Goal: Navigation & Orientation: Go to known website

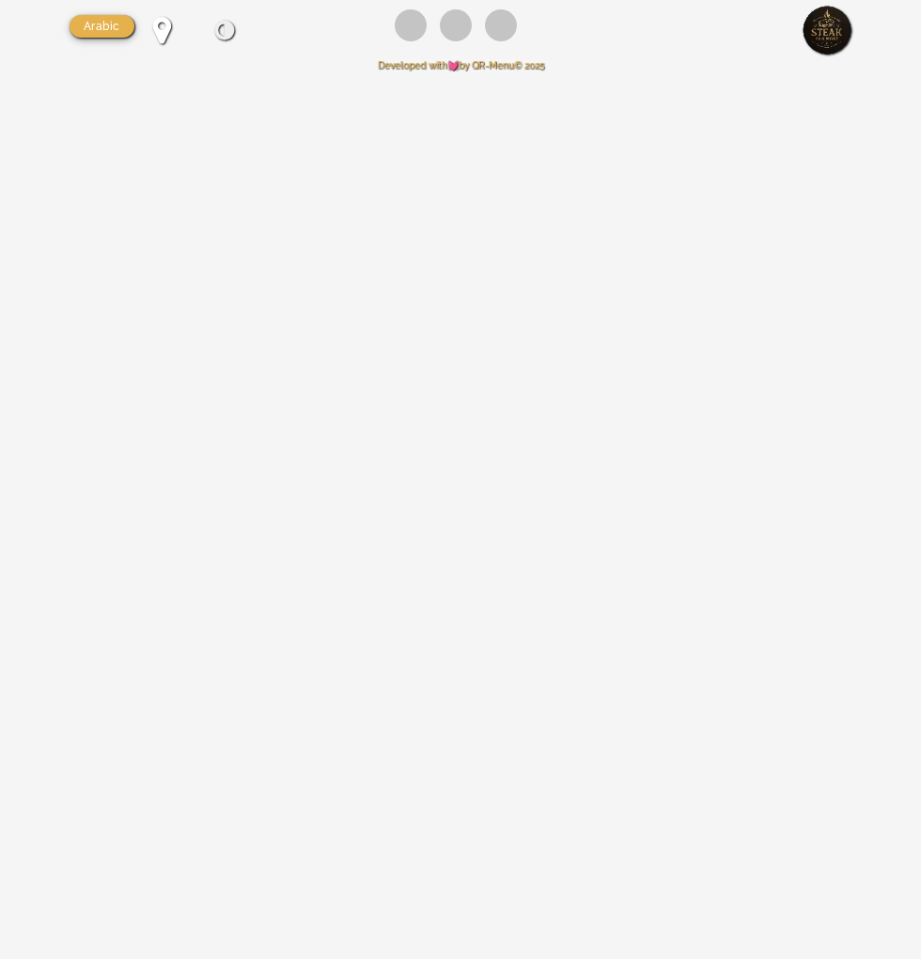
click at [398, 139] on div "كيفية التحميل Arabic Arabic English 2025 © Developed with by QR-Menu" at bounding box center [460, 479] width 921 height 959
click at [692, 72] on div "2025 © Developed with by QR-Menu" at bounding box center [461, 65] width 783 height 24
click at [492, 409] on div "كيفية التحميل Arabic Arabic English 2025 © Developed with by QR-Menu" at bounding box center [460, 479] width 921 height 959
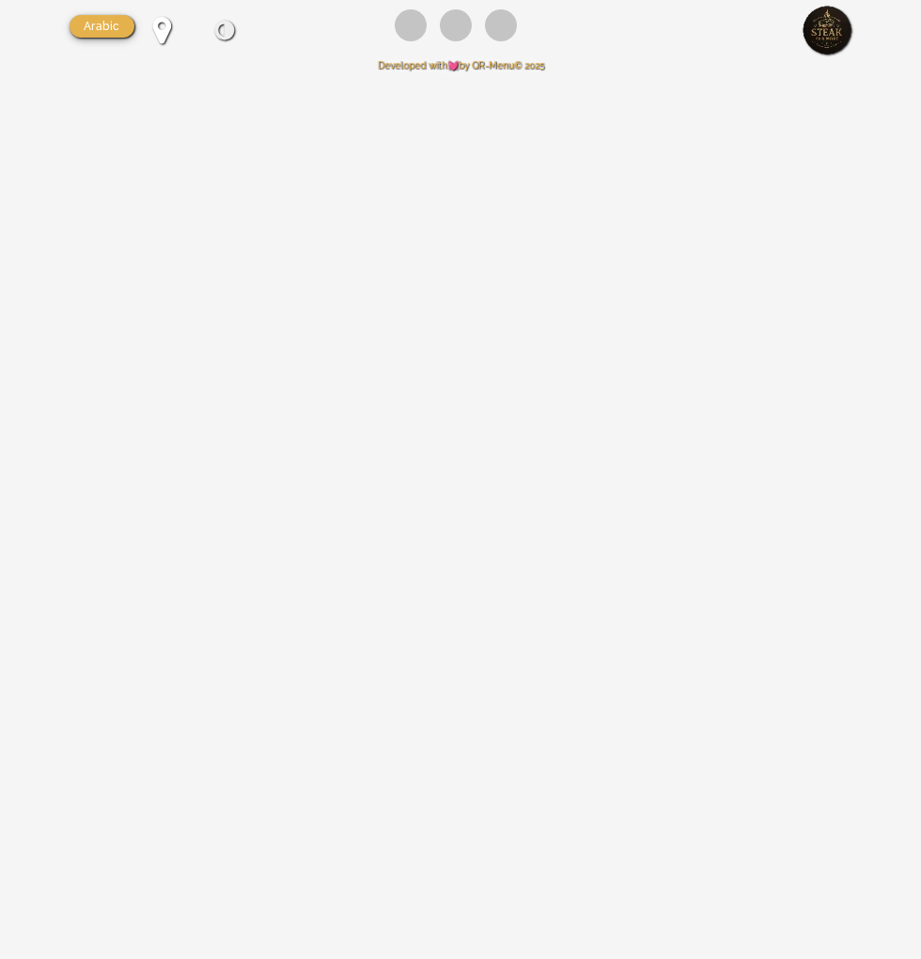
click at [356, 64] on div "2025 © Developed with by QR-Menu" at bounding box center [461, 65] width 783 height 24
click at [146, 86] on div "كيفية التحميل Arabic Arabic English 2025 © Developed with by QR-Menu" at bounding box center [460, 479] width 921 height 959
click at [440, 951] on div "كيفية التحميل Arabic Arabic English 2025 © Developed with by QR-Menu" at bounding box center [460, 479] width 921 height 959
